Goal: Transaction & Acquisition: Purchase product/service

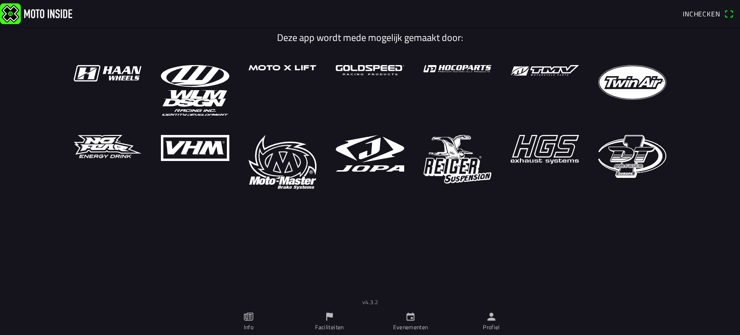
click at [700, 12] on span "Inchecken" at bounding box center [702, 14] width 38 height 10
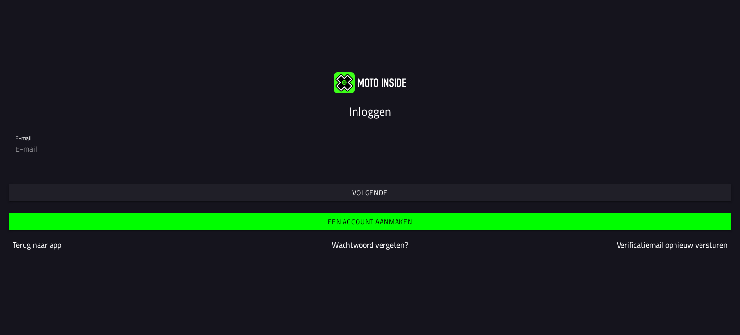
click at [150, 149] on input "email" at bounding box center [370, 148] width 710 height 19
type input "[EMAIL_ADDRESS][DOMAIN_NAME]"
click at [0, 0] on slot "Volgende" at bounding box center [0, 0] width 0 height 0
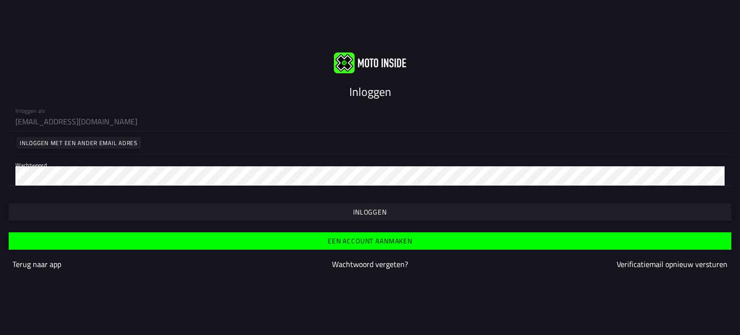
click at [0, 0] on slot "Inloggen" at bounding box center [0, 0] width 0 height 0
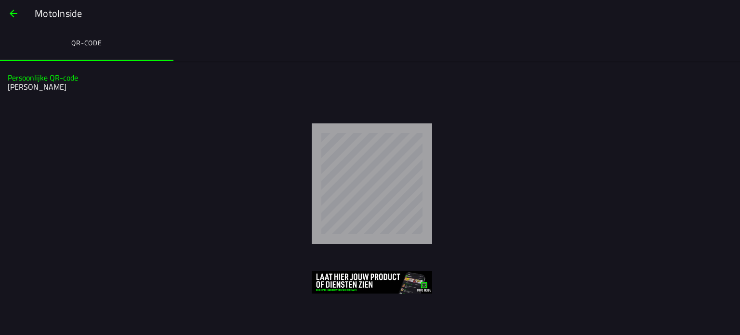
click at [83, 40] on ion-label "QR-code" at bounding box center [86, 43] width 31 height 11
click at [0, 0] on slot "MotoInside" at bounding box center [0, 0] width 0 height 0
click at [6, 12] on button "button" at bounding box center [13, 13] width 23 height 23
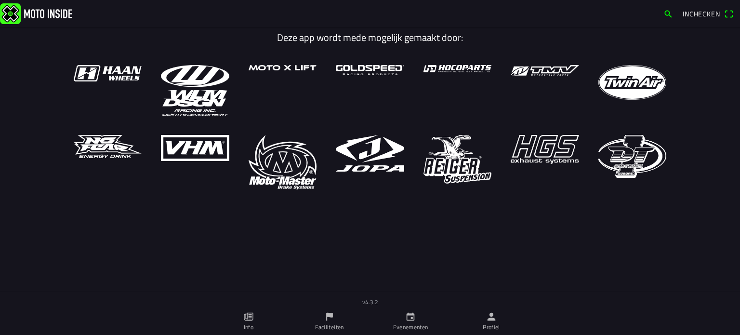
click at [728, 15] on span "Inchecken" at bounding box center [708, 13] width 51 height 15
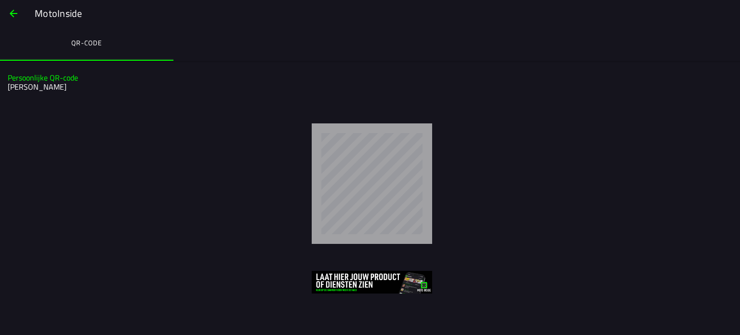
click at [13, 15] on span "button" at bounding box center [14, 13] width 12 height 23
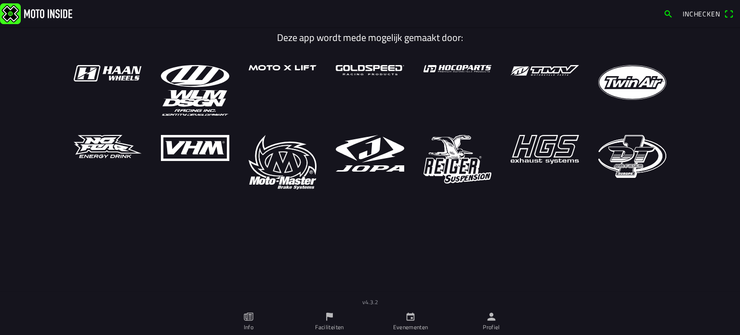
click at [417, 318] on link "Evenementen" at bounding box center [410, 321] width 81 height 27
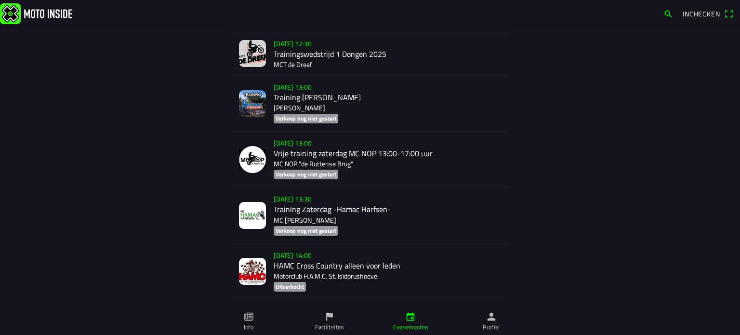
scroll to position [1601, 0]
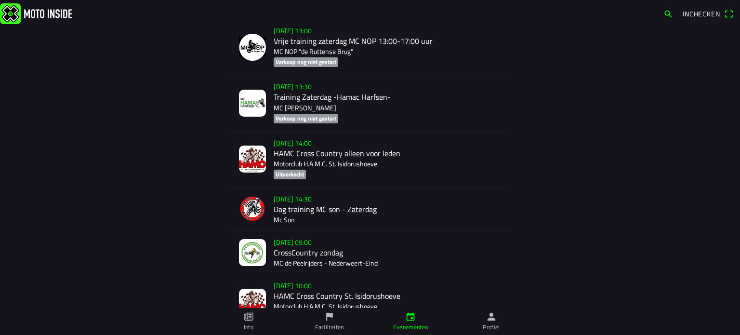
click at [288, 259] on div "[DATE] 09:00 CrossCountry zondag MC de Peelrijders - Nederweert-Eind" at bounding box center [388, 252] width 228 height 43
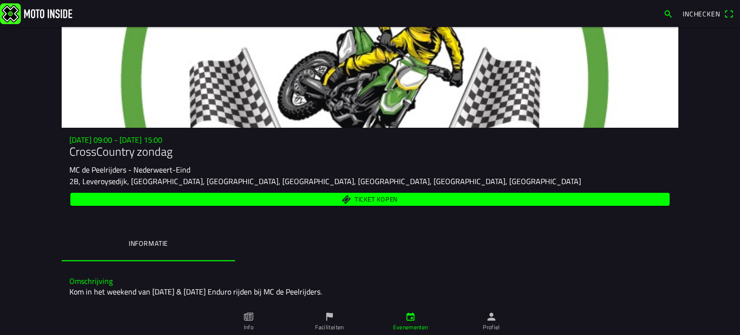
click at [374, 199] on span "Ticket kopen" at bounding box center [376, 200] width 43 height 6
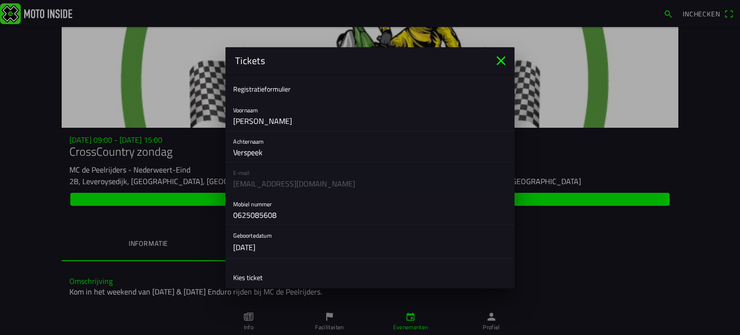
scroll to position [112, 0]
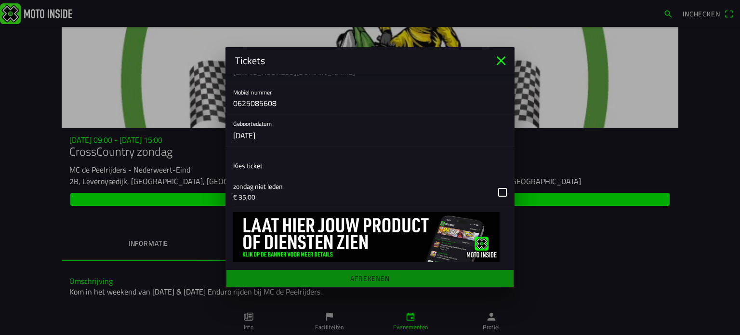
click at [494, 189] on button "button" at bounding box center [374, 191] width 282 height 31
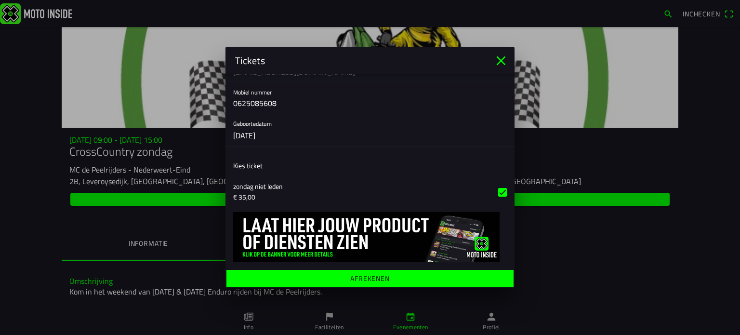
click at [355, 281] on ion-label "Afrekenen" at bounding box center [370, 278] width 40 height 7
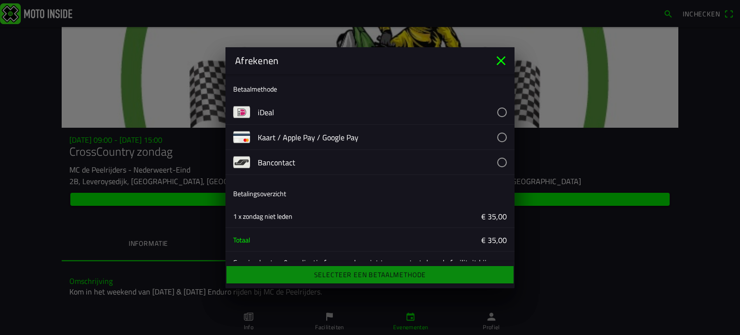
click at [271, 113] on button "button" at bounding box center [386, 112] width 257 height 25
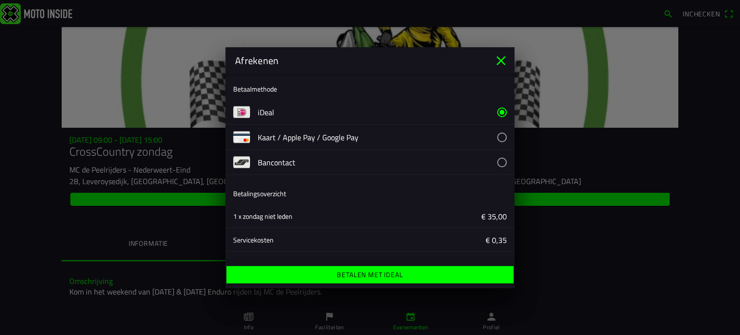
scroll to position [51, 0]
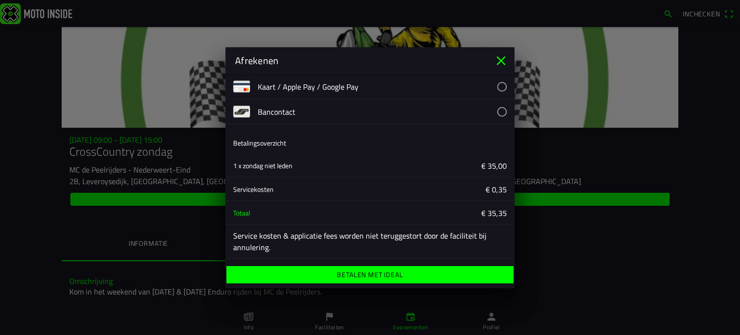
click at [384, 280] on span "Betalen met iDeal" at bounding box center [370, 274] width 272 height 17
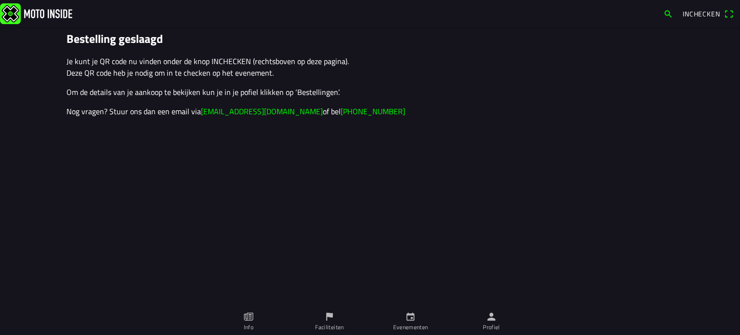
click at [728, 12] on span "Inchecken" at bounding box center [708, 13] width 51 height 15
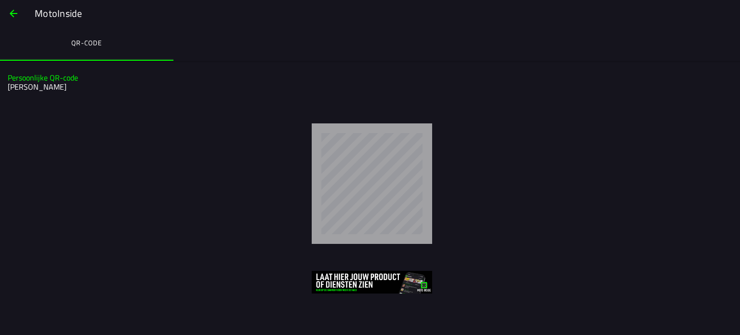
click at [22, 92] on h2 "[PERSON_NAME]" at bounding box center [369, 86] width 723 height 9
click at [13, 10] on span "button" at bounding box center [14, 13] width 12 height 23
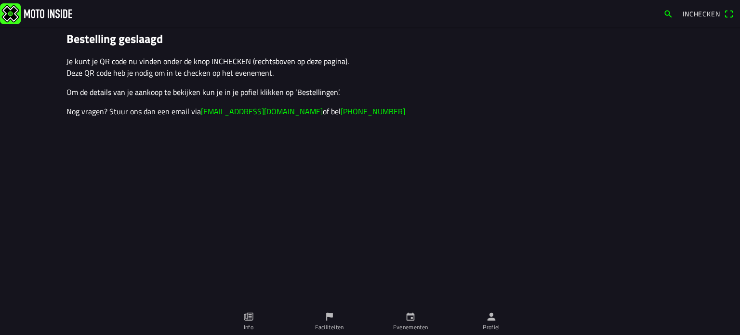
click at [498, 311] on link "Profiel" at bounding box center [491, 321] width 81 height 27
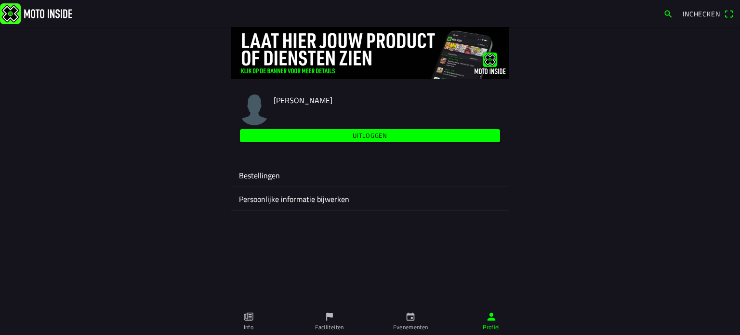
click at [283, 174] on ion-label "Bestellingen" at bounding box center [370, 176] width 262 height 12
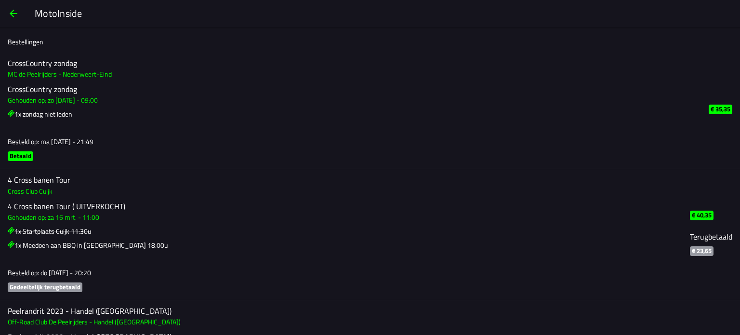
click at [8, 11] on span "button" at bounding box center [14, 13] width 12 height 23
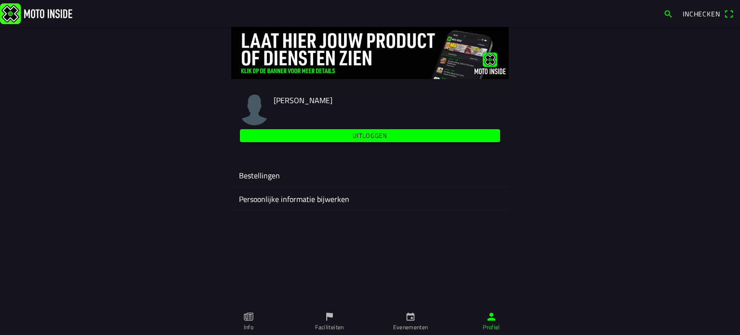
click at [290, 197] on ion-label "Persoonlijke informatie bijwerken" at bounding box center [370, 199] width 262 height 12
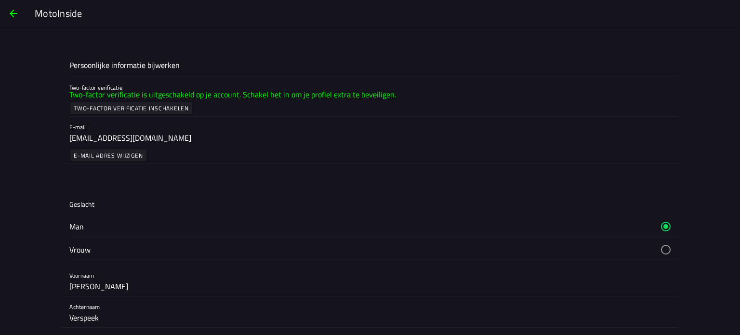
click at [12, 9] on span "button" at bounding box center [14, 13] width 12 height 23
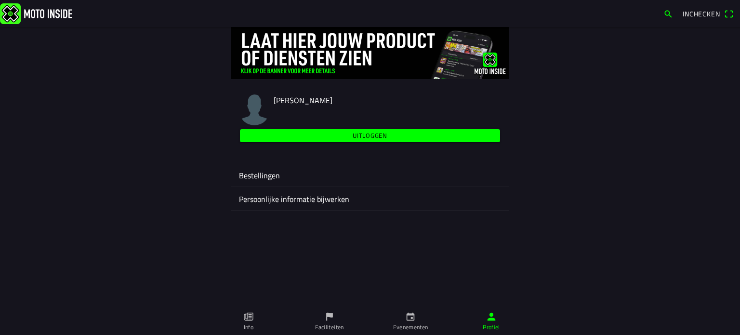
click at [731, 10] on span "Inchecken" at bounding box center [708, 13] width 51 height 15
